Goal: Information Seeking & Learning: Learn about a topic

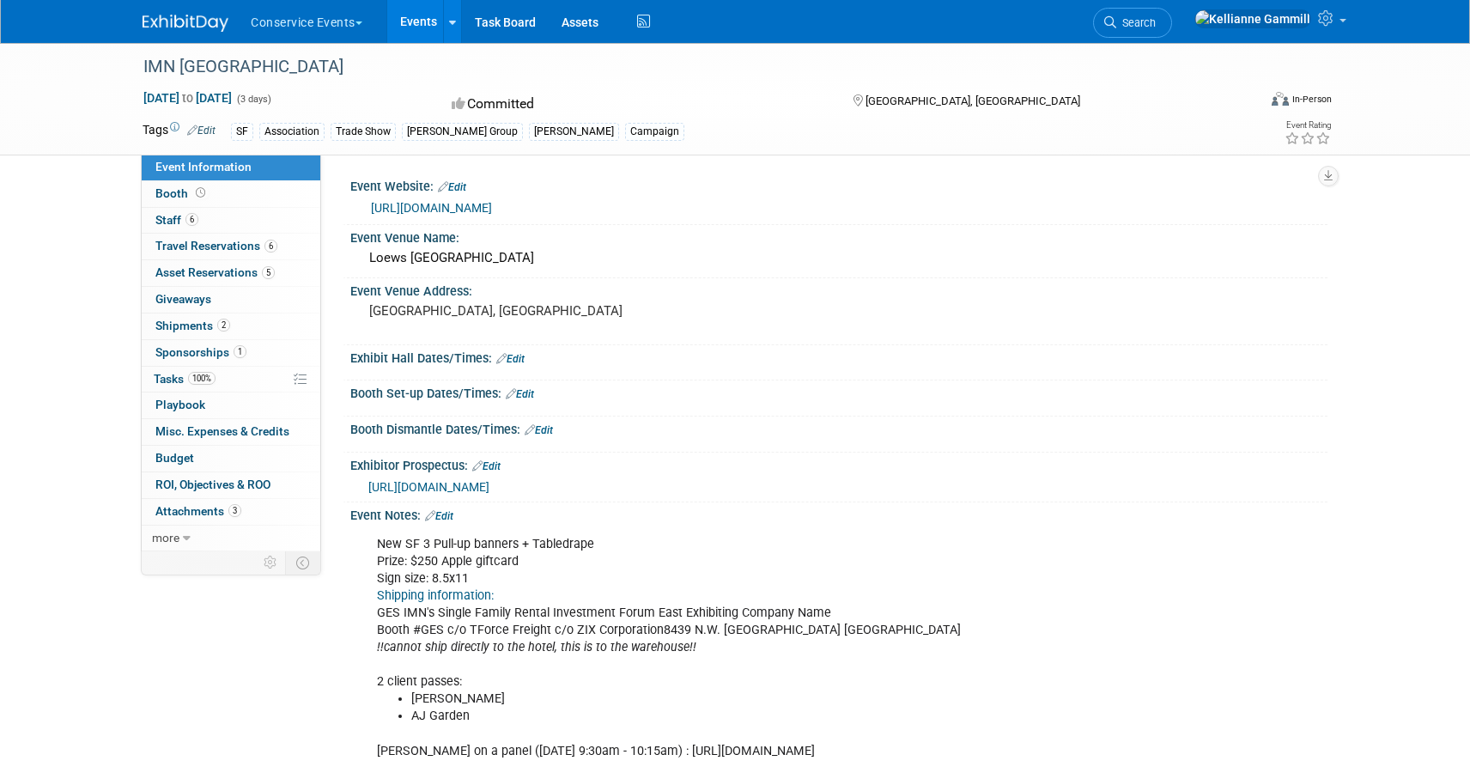
click at [169, 20] on img at bounding box center [186, 23] width 86 height 17
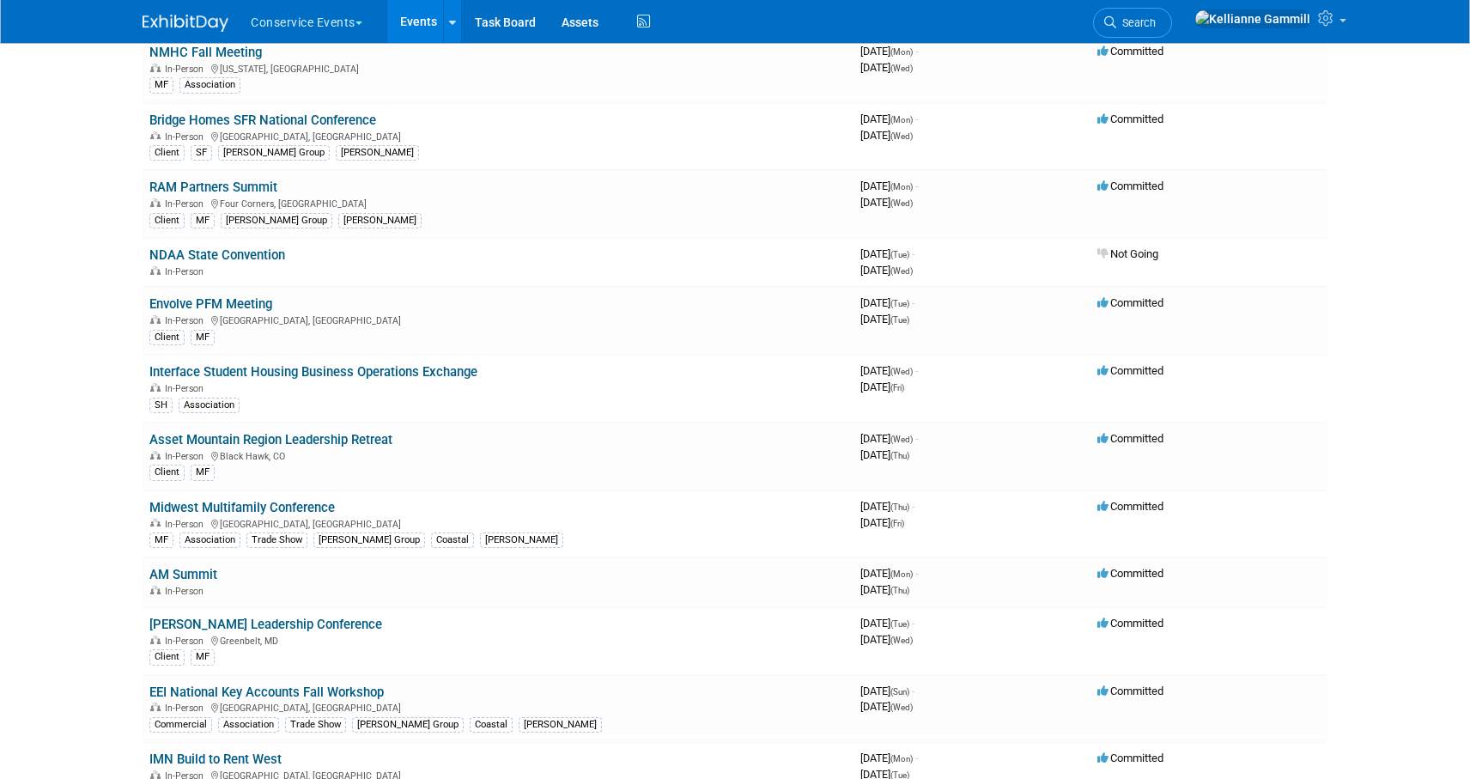
scroll to position [983, 0]
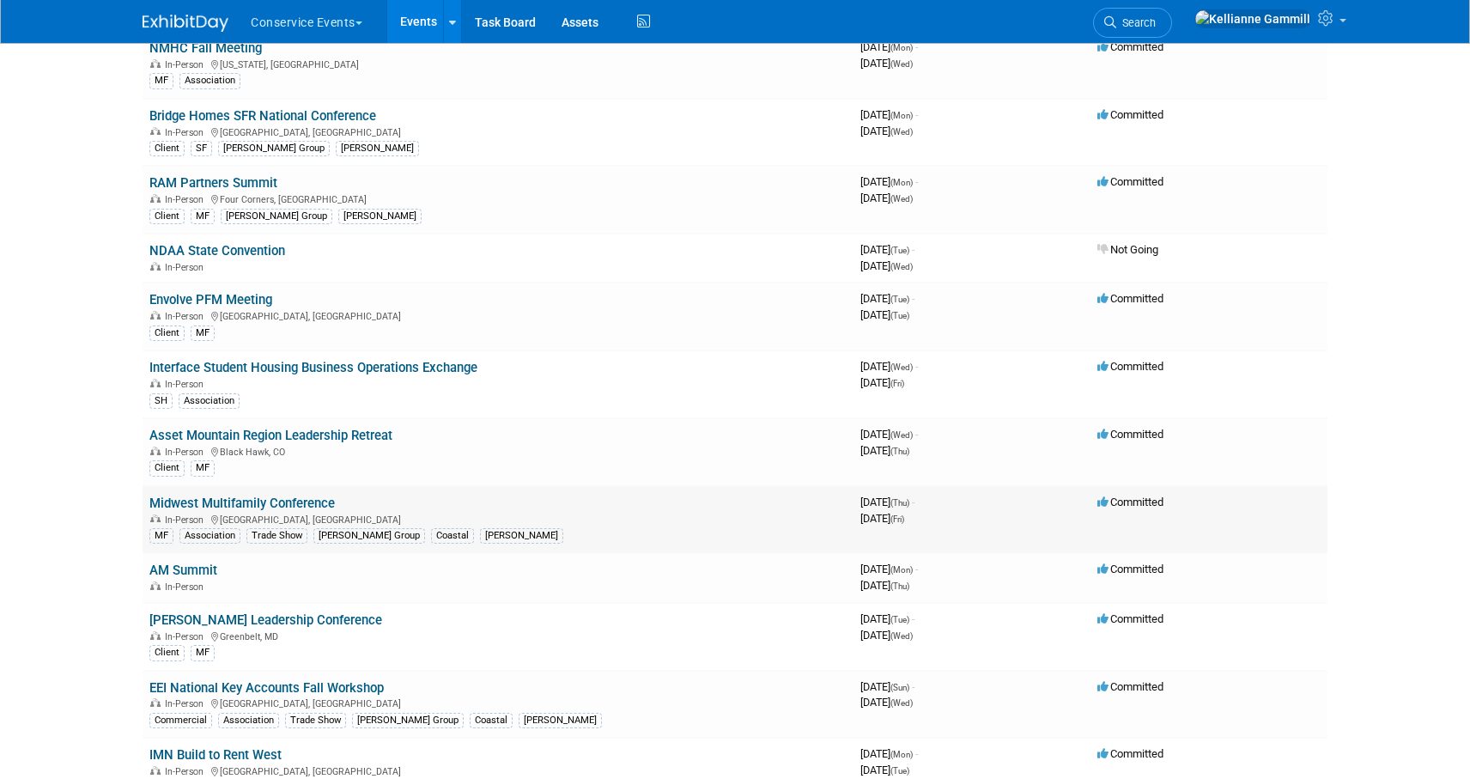
click at [313, 506] on link "Midwest Multifamily Conference" at bounding box center [242, 503] width 186 height 15
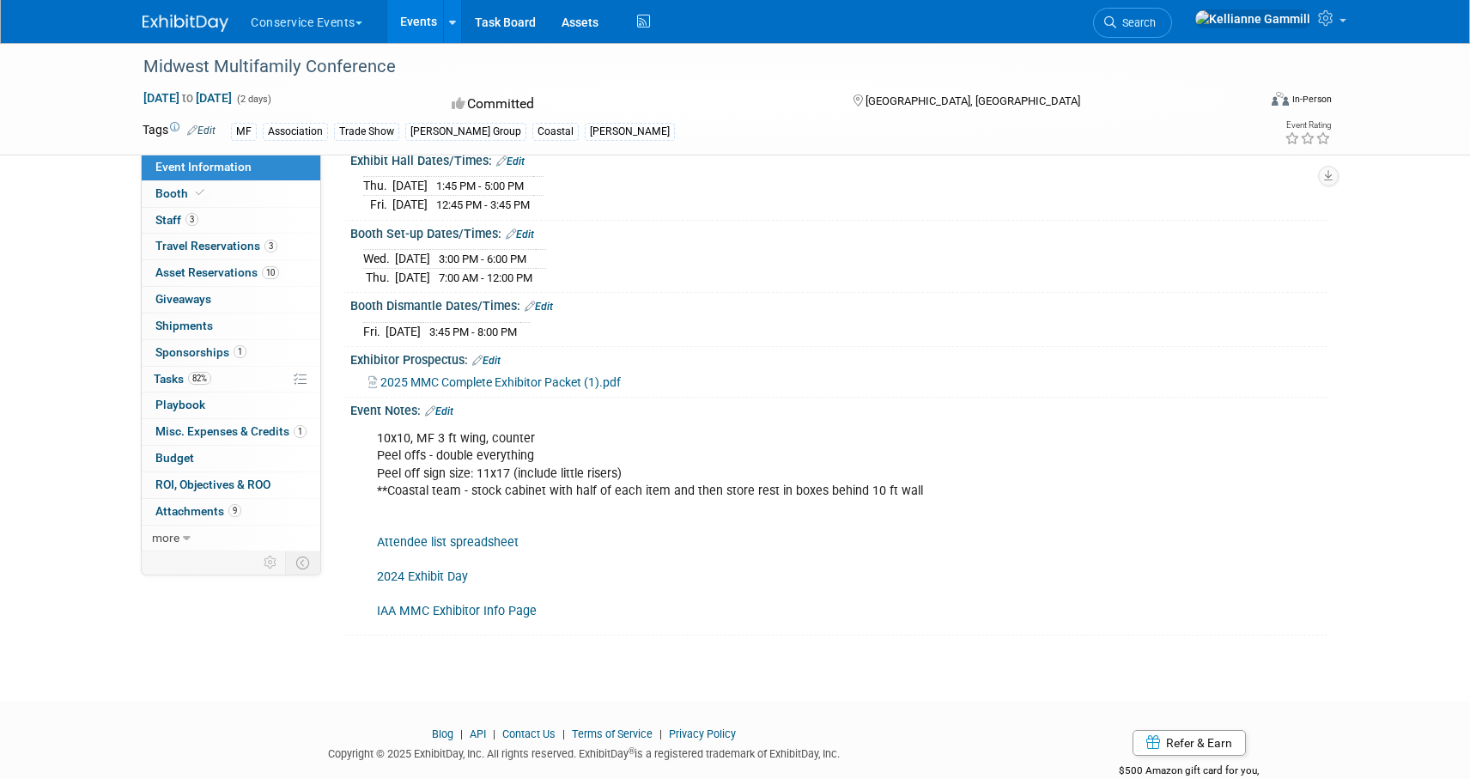
scroll to position [202, 0]
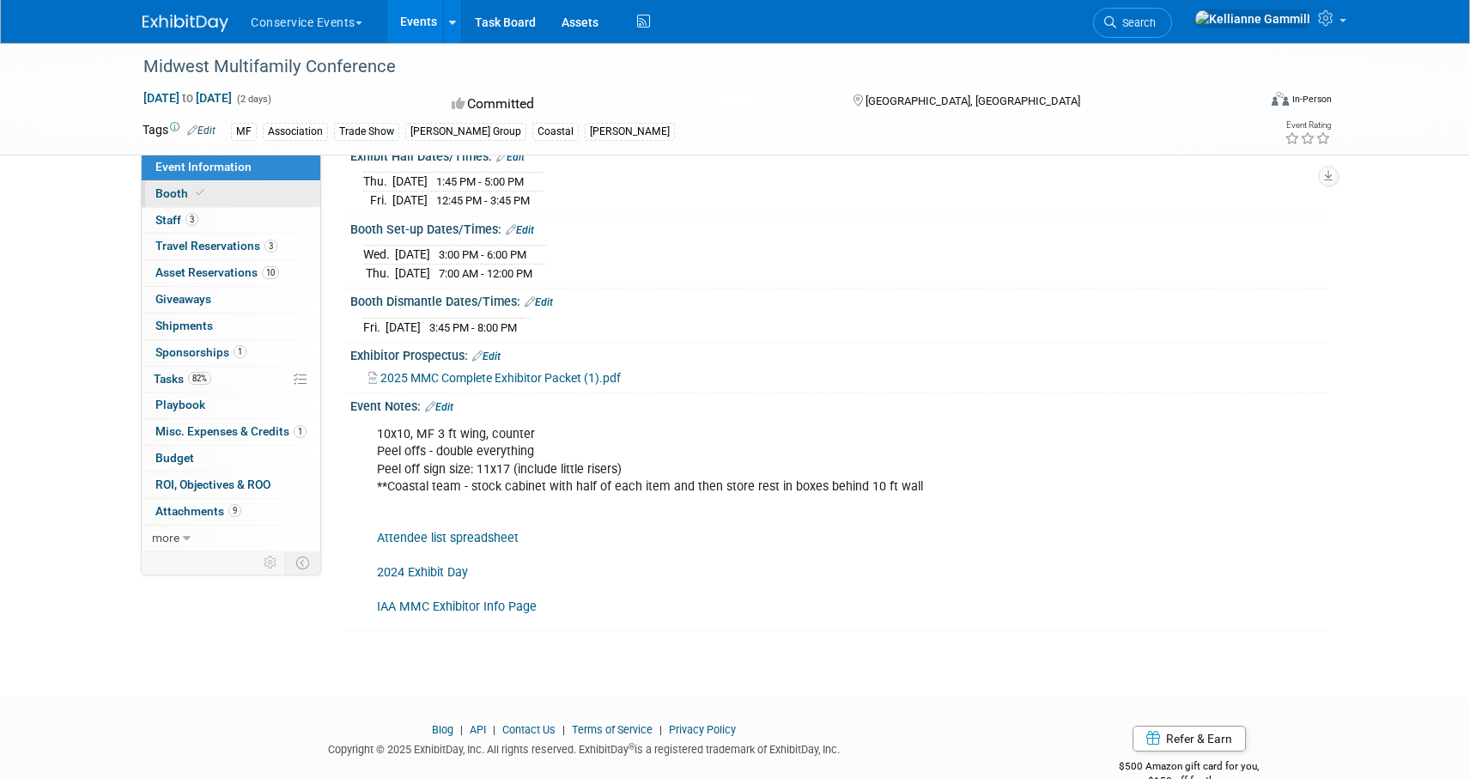
click at [219, 191] on link "Booth" at bounding box center [231, 194] width 179 height 26
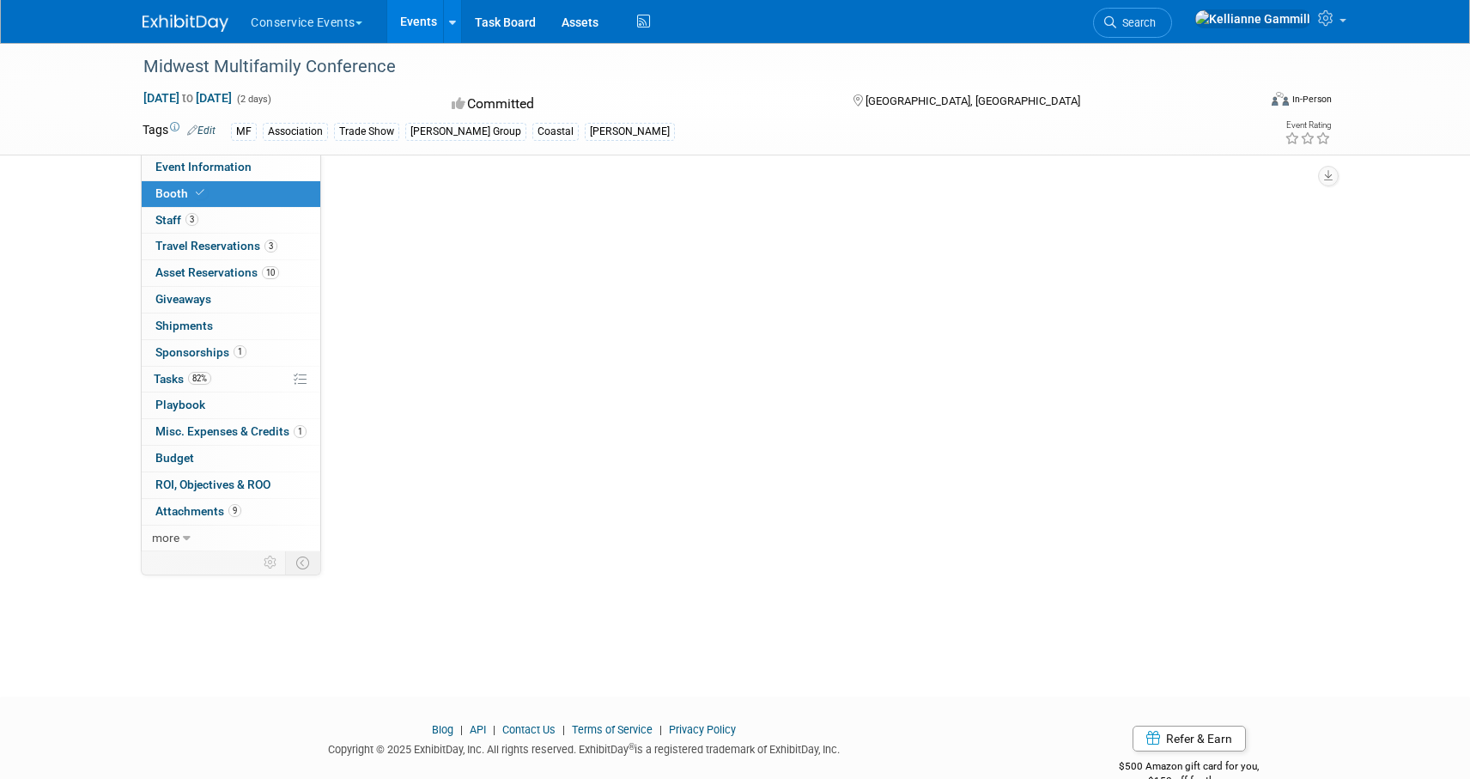
scroll to position [0, 0]
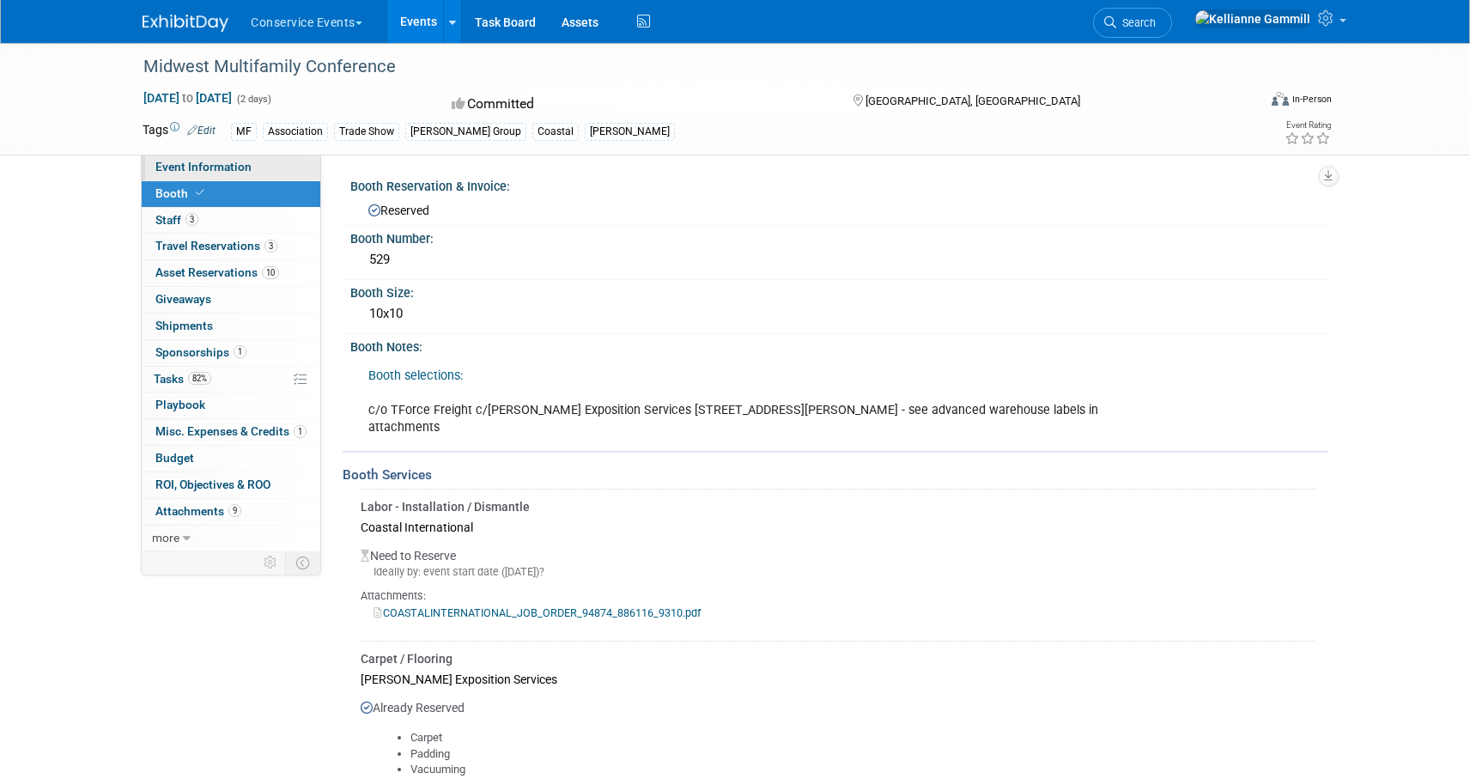
click at [213, 174] on link "Event Information" at bounding box center [231, 168] width 179 height 26
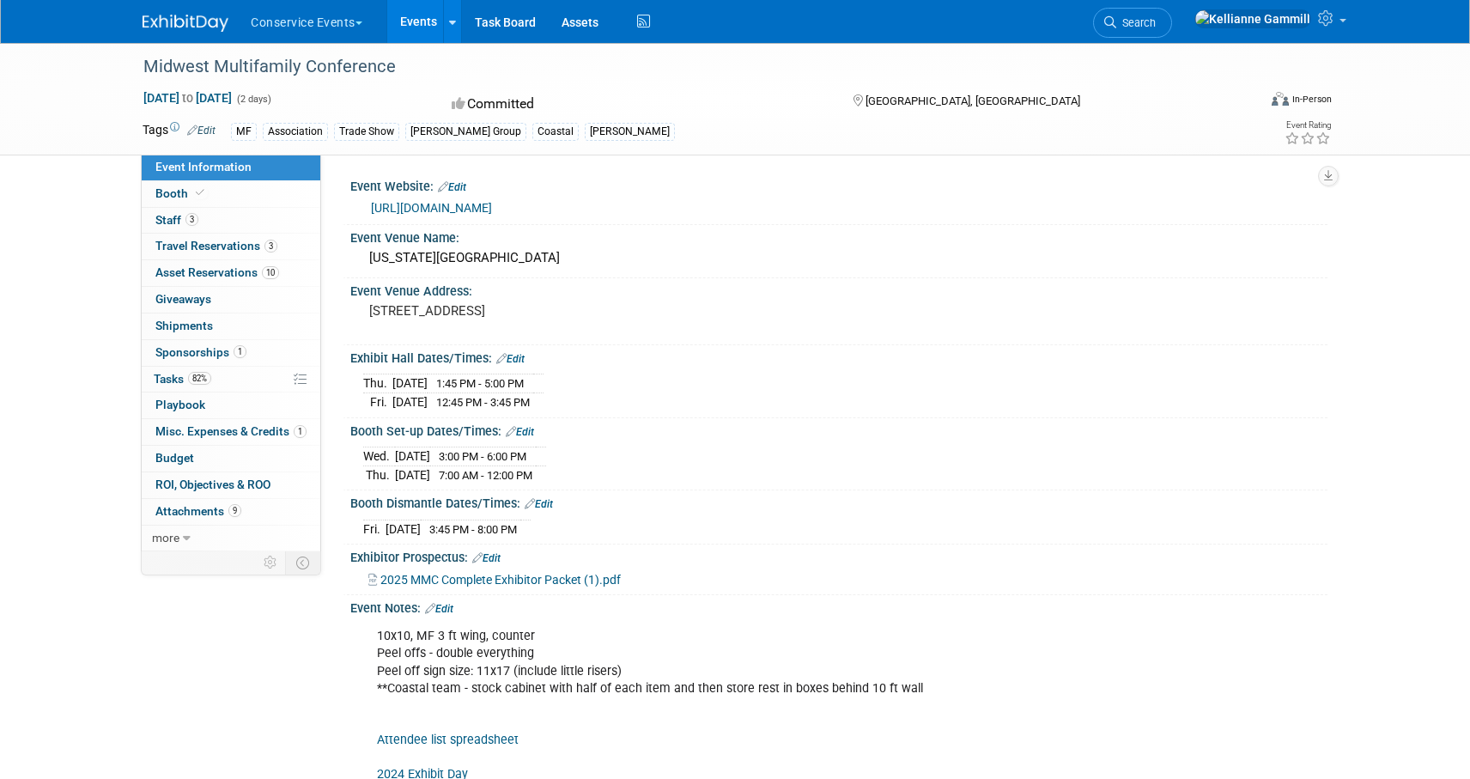
click at [492, 207] on link "https://www.iaaonline.net/events/midwest-multifamily-conference-2025" at bounding box center [431, 208] width 121 height 14
